Goal: Task Accomplishment & Management: Manage account settings

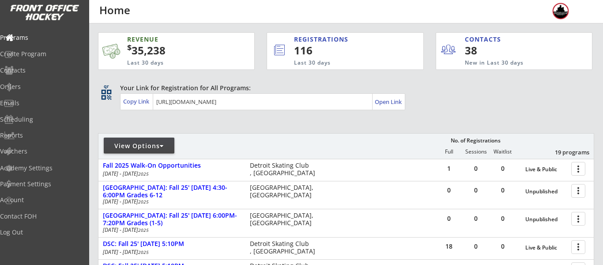
click at [144, 133] on div "View Options No. of Registrations Full Sessions Waitlist 19 programs" at bounding box center [346, 146] width 496 height 26
click at [146, 152] on div "View Options" at bounding box center [139, 145] width 71 height 16
select select ""Upcoming Programs""
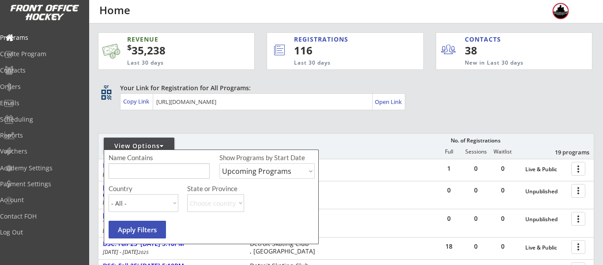
click at [155, 168] on input "input" at bounding box center [159, 170] width 101 height 15
type input "high school"
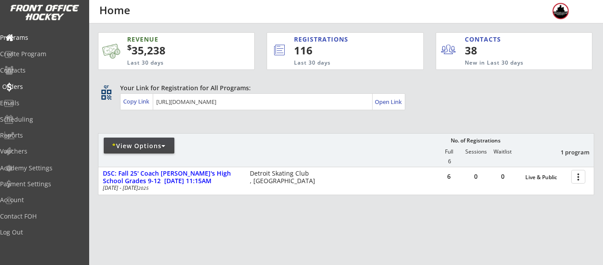
click at [25, 90] on div "Orders" at bounding box center [42, 86] width 80 height 6
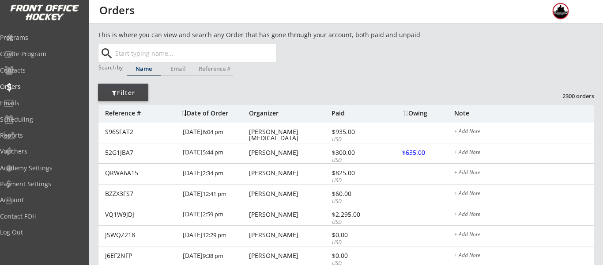
click at [213, 50] on input "text" at bounding box center [195, 53] width 163 height 18
type input "[PERSON_NAME]"
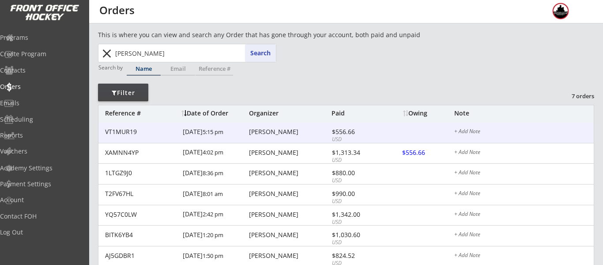
click at [342, 135] on div "$556.66" at bounding box center [355, 132] width 47 height 6
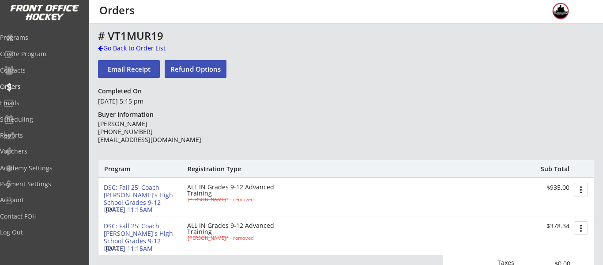
click at [203, 68] on button "Refund Options" at bounding box center [196, 69] width 62 height 18
select select ""No""
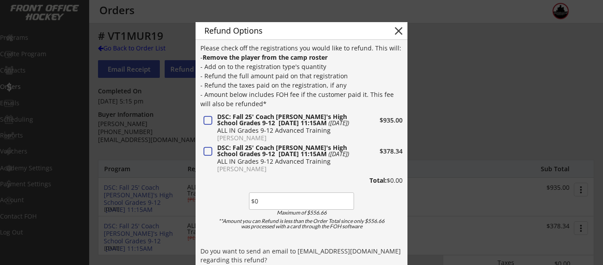
click at [206, 123] on button at bounding box center [207, 120] width 11 height 11
click at [211, 151] on button at bounding box center [207, 151] width 11 height 11
drag, startPoint x: 297, startPoint y: 205, endPoint x: 218, endPoint y: 193, distance: 79.6
click at [218, 193] on div "Please check off the registrations you would like to refund. This will: - Remov…" at bounding box center [302, 180] width 202 height 274
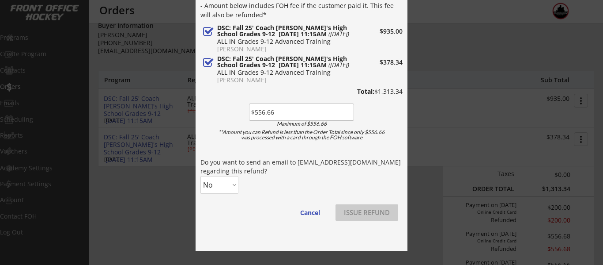
scroll to position [92, 0]
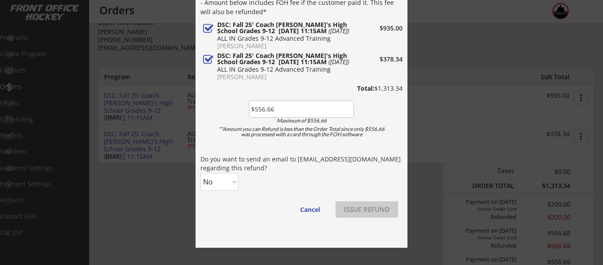
type input "$556.66"
click at [215, 174] on select "No Yes" at bounding box center [220, 182] width 38 height 18
select select ""Yes""
click at [201, 173] on select "No Yes" at bounding box center [220, 182] width 38 height 18
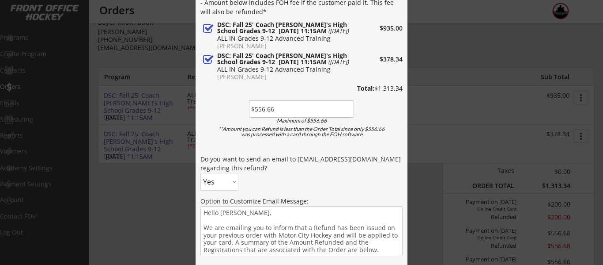
scroll to position [150, 0]
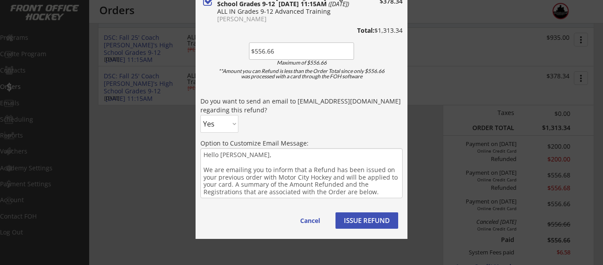
click at [362, 219] on button "ISSUE REFUND" at bounding box center [367, 220] width 63 height 16
